Goal: Information Seeking & Learning: Learn about a topic

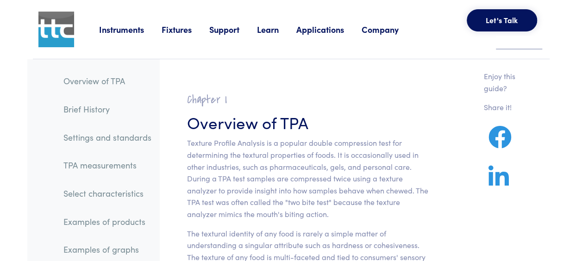
click at [374, 104] on h2 "Chapter I" at bounding box center [307, 100] width 241 height 14
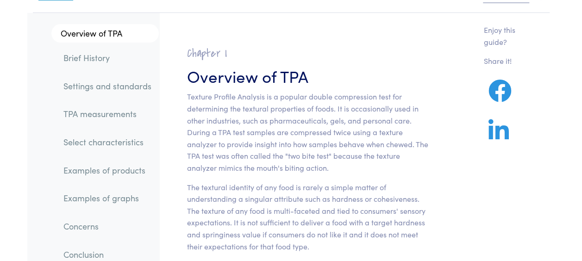
scroll to position [61, 0]
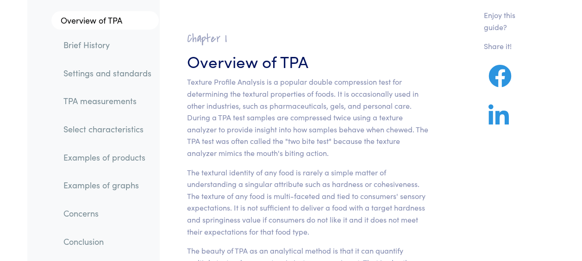
drag, startPoint x: 509, startPoint y: 3, endPoint x: 428, endPoint y: 32, distance: 85.4
drag, startPoint x: 26, startPoint y: 0, endPoint x: 328, endPoint y: 40, distance: 304.7
click at [329, 44] on h2 "Chapter I" at bounding box center [307, 38] width 241 height 14
click at [109, 103] on link "TPA measurements" at bounding box center [107, 100] width 103 height 21
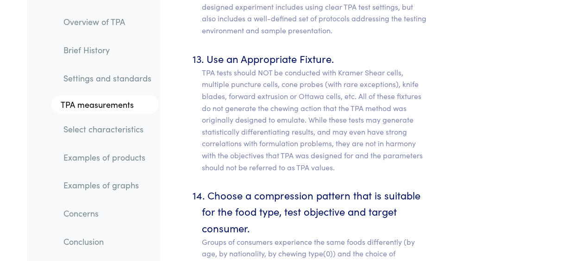
scroll to position [6548, 0]
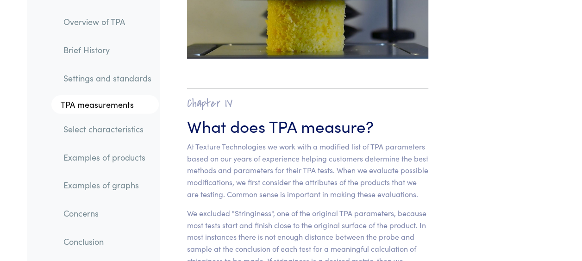
click at [83, 25] on link "Overview of TPA" at bounding box center [107, 21] width 103 height 21
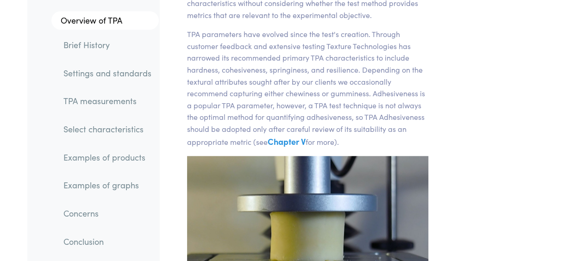
scroll to position [359, 0]
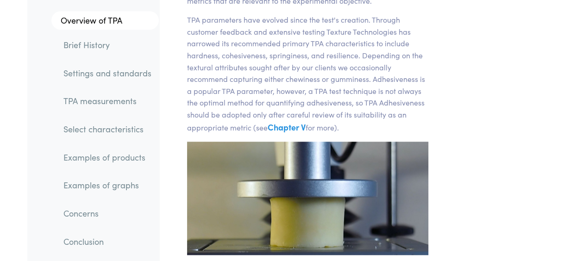
click at [311, 43] on p "TPA parameters have evolved since the test's creation. Through customer feedbac…" at bounding box center [307, 74] width 241 height 120
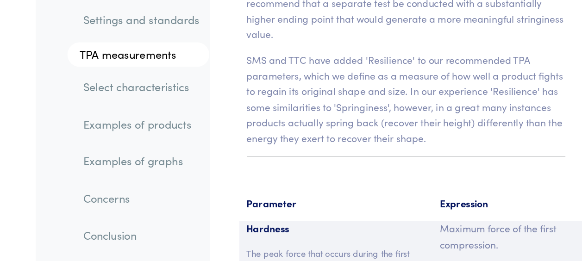
scroll to position [6790, 0]
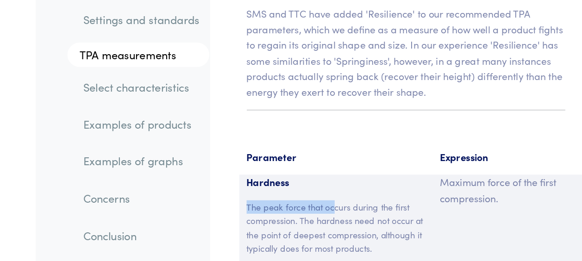
drag, startPoint x: 187, startPoint y: 148, endPoint x: 253, endPoint y: 150, distance: 66.7
click at [253, 215] on p "The peak force that occurs during the first compression. The hardness need not …" at bounding box center [254, 236] width 135 height 42
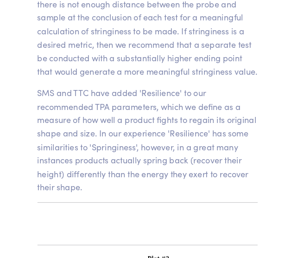
scroll to position [8168, 0]
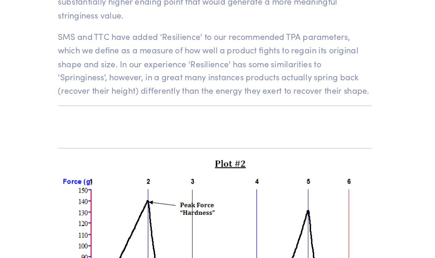
scroll to position [6475, 0]
